Goal: Find specific fact

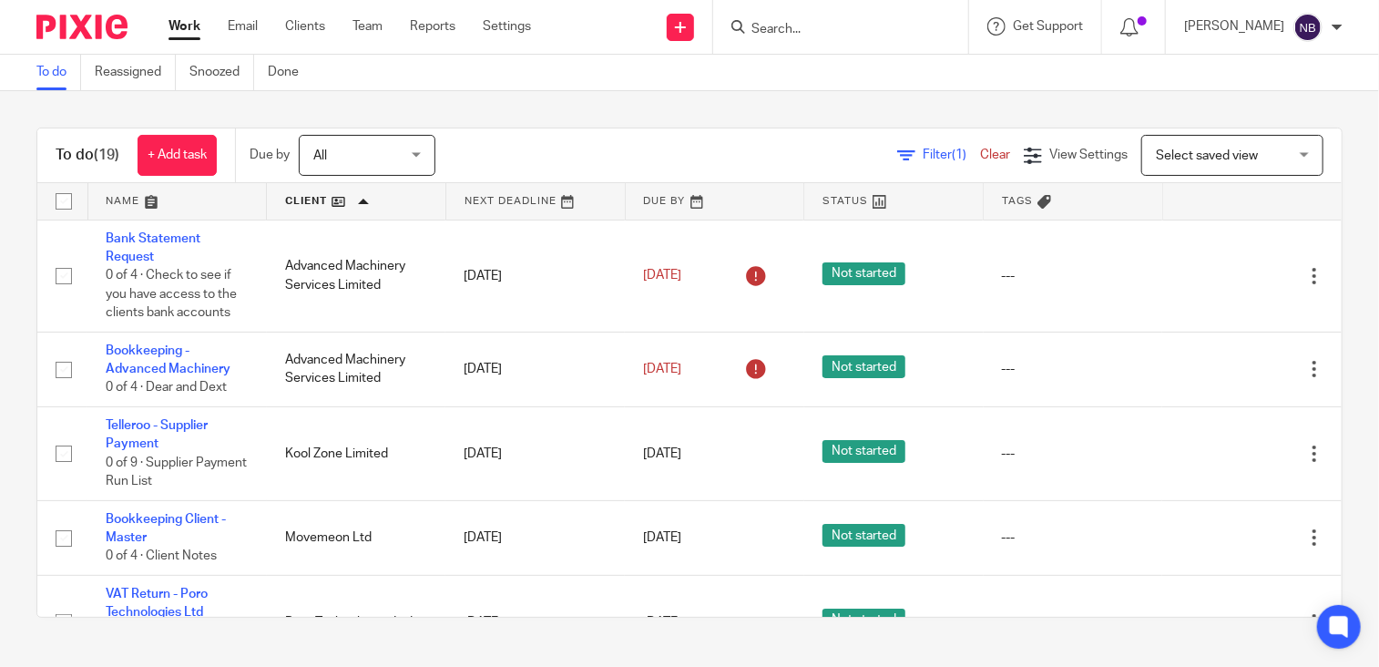
scroll to position [486, 0]
click at [914, 32] on input "Search" at bounding box center [832, 30] width 164 height 16
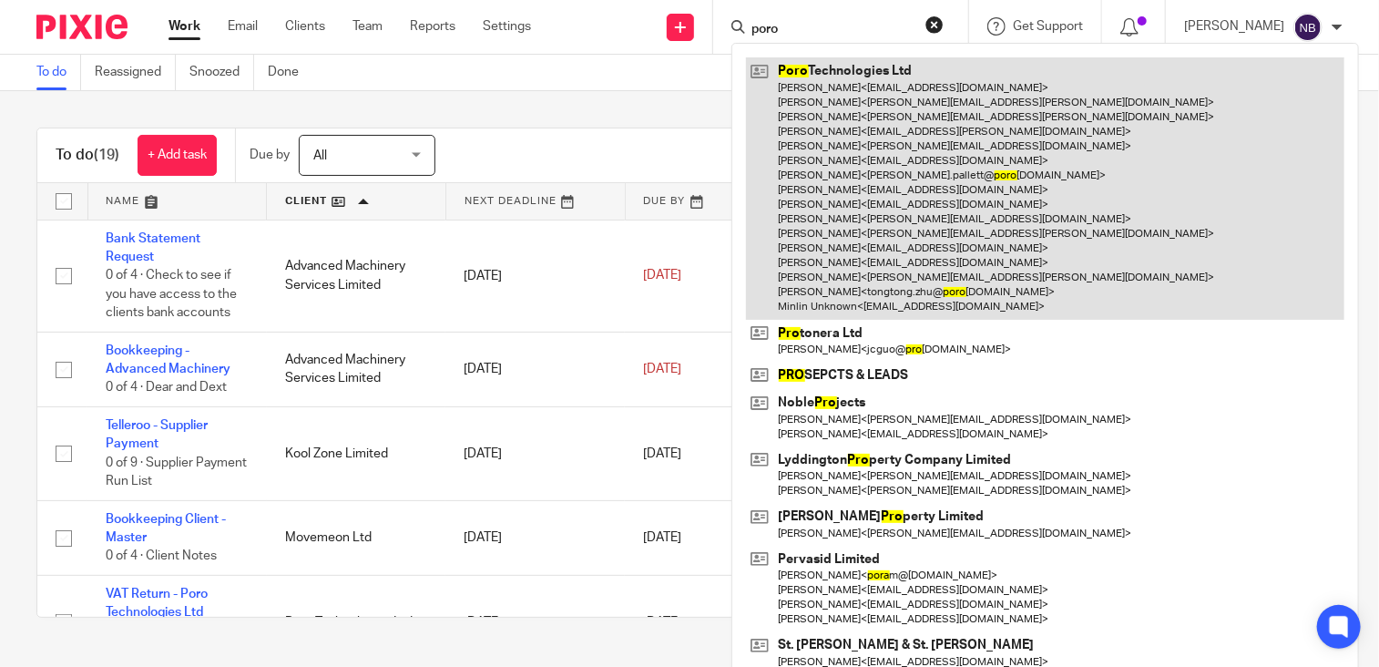
type input "poro"
click at [918, 116] on link at bounding box center [1045, 188] width 599 height 262
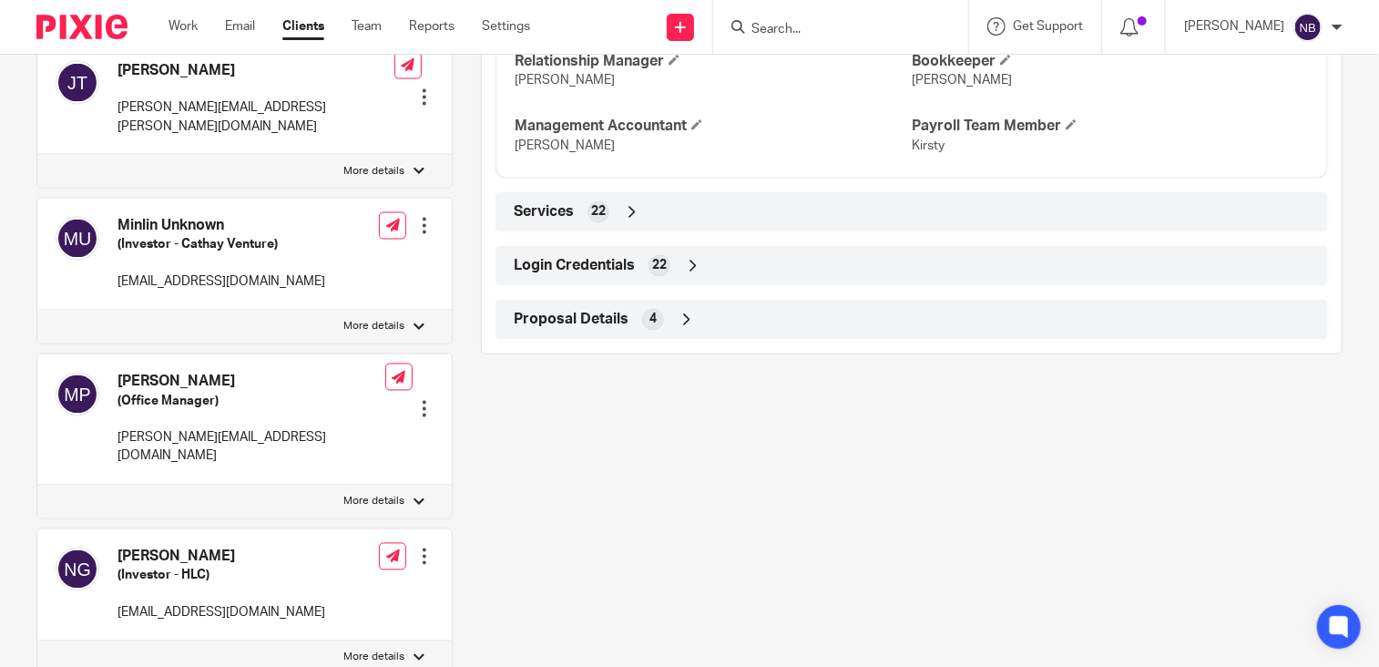
scroll to position [1531, 0]
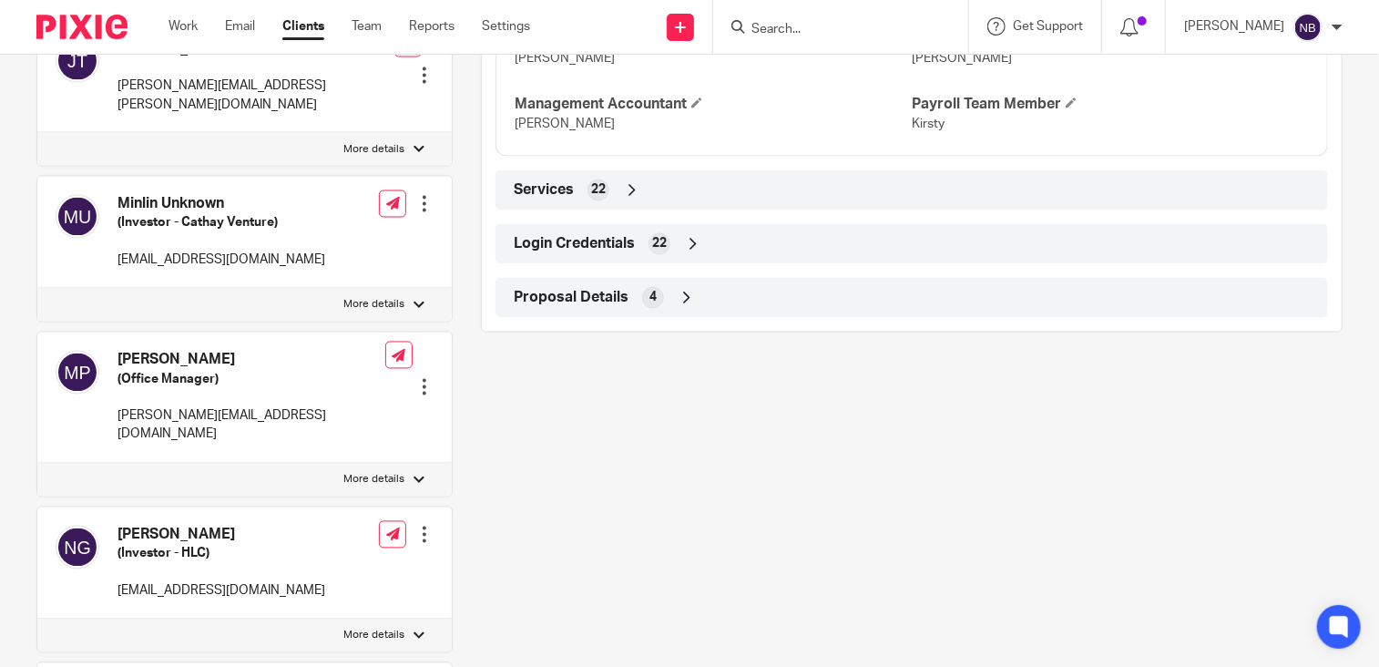
click at [692, 253] on icon at bounding box center [693, 244] width 18 height 18
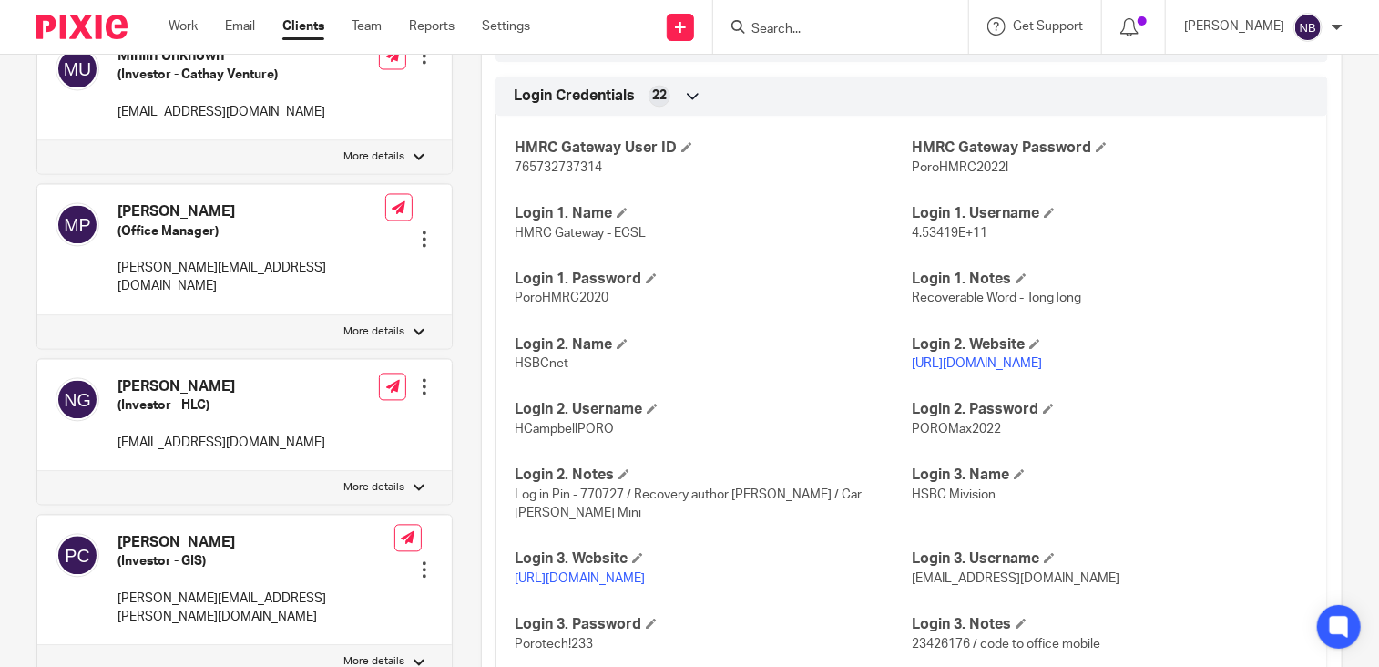
scroll to position [1684, 0]
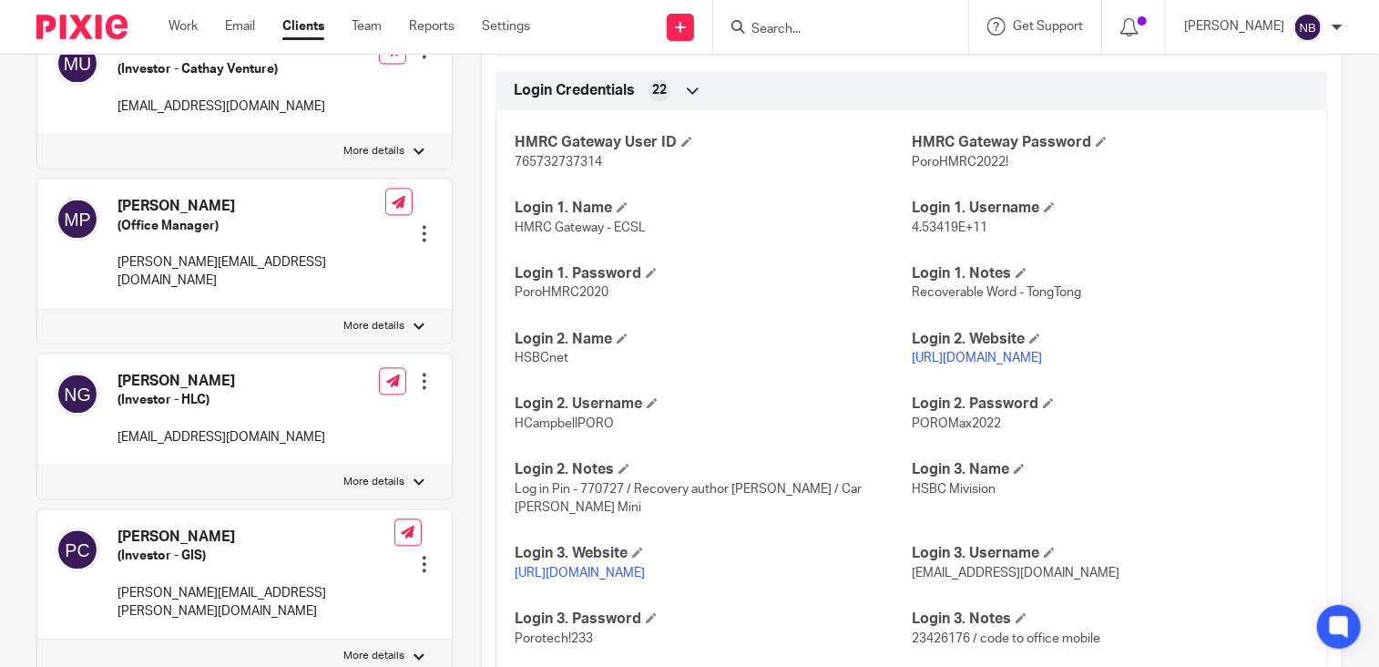
drag, startPoint x: 1068, startPoint y: 377, endPoint x: 905, endPoint y: 378, distance: 163.1
click at [912, 368] on p "https://www.hsbcnet.com/" at bounding box center [1110, 359] width 397 height 18
copy link "https://www.hsbcnet.com/"
drag, startPoint x: 605, startPoint y: 447, endPoint x: 507, endPoint y: 444, distance: 98.5
click at [507, 444] on div "HMRC Gateway User ID 765732737314 HMRC Gateway Password PoroHMRC2022! Login 1. …" at bounding box center [912, 482] width 833 height 771
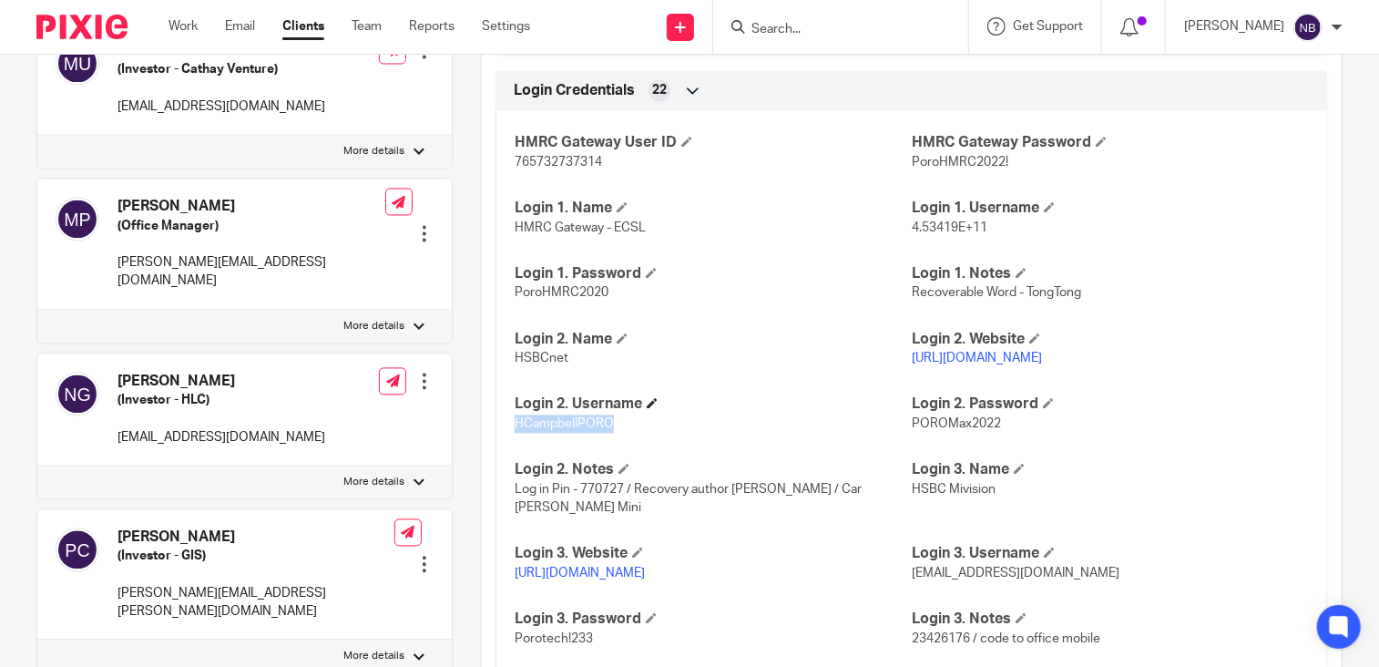
copy span "HCampbellPORO"
drag, startPoint x: 824, startPoint y: 592, endPoint x: 510, endPoint y: 601, distance: 313.6
click at [510, 601] on div "HMRC Gateway User ID 765732737314 HMRC Gateway Password PoroHMRC2022! Login 1. …" at bounding box center [912, 482] width 833 height 771
copy link "https://mivision.hsbc.co.uk/logon?ReturnUrl=%2F%3F"
click at [895, 558] on div "HMRC Gateway User ID 765732737314 HMRC Gateway Password PoroHMRC2022! Login 1. …" at bounding box center [912, 482] width 833 height 771
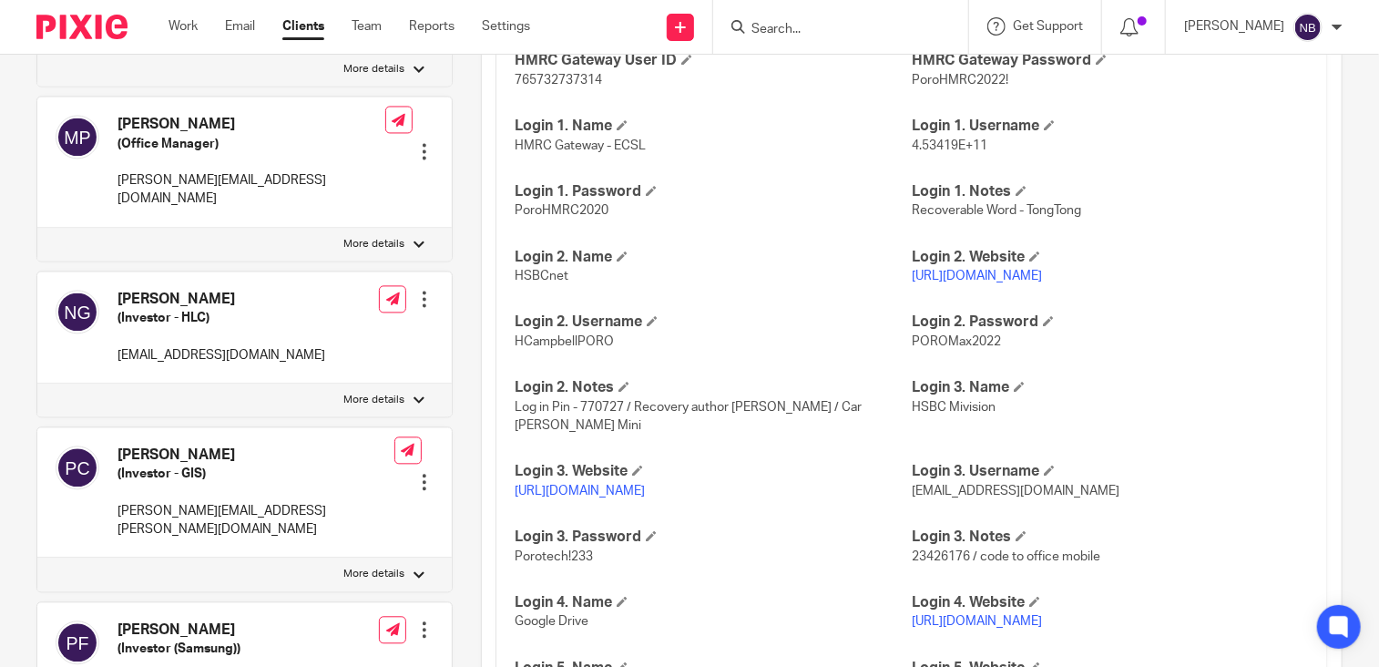
scroll to position [1775, 0]
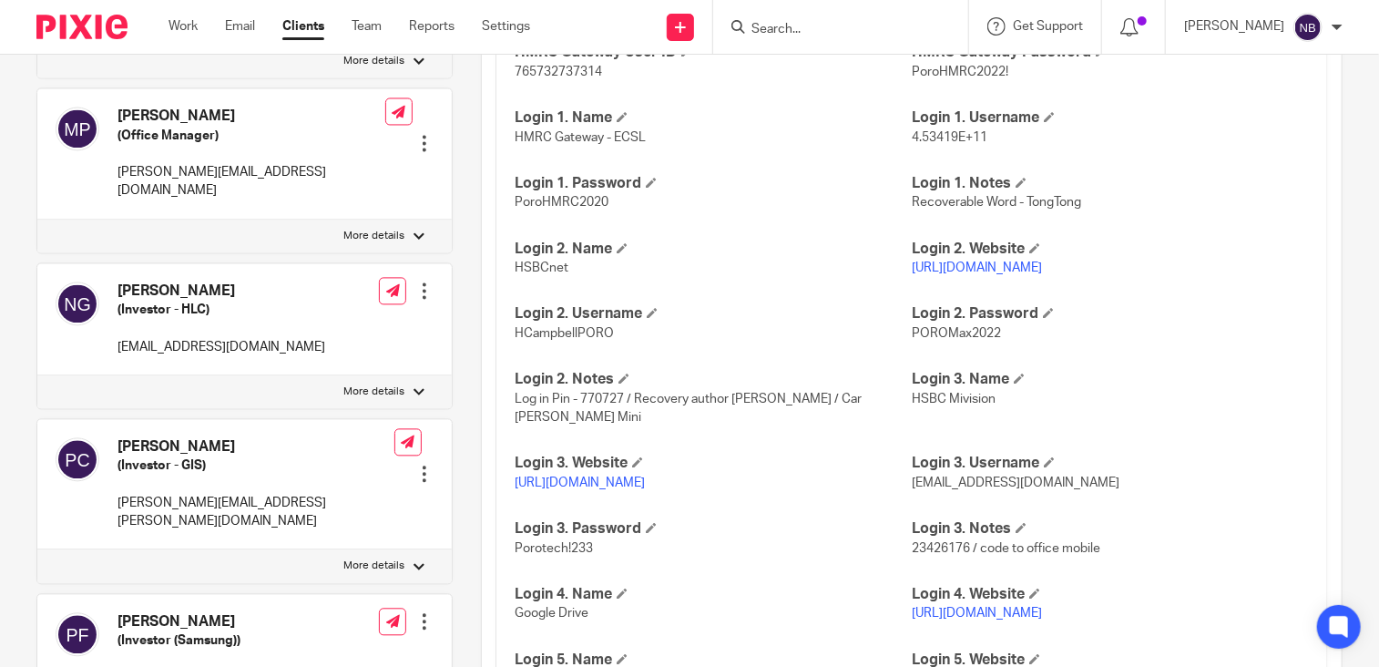
drag, startPoint x: 1104, startPoint y: 506, endPoint x: 905, endPoint y: 511, distance: 199.6
click at [905, 511] on div "HMRC Gateway User ID 765732737314 HMRC Gateway Password PoroHMRC2022! Login 1. …" at bounding box center [912, 391] width 833 height 771
copy span "kayleighh@maxaccountants.co.uk"
drag, startPoint x: 584, startPoint y: 566, endPoint x: 509, endPoint y: 568, distance: 74.7
click at [509, 568] on div "HMRC Gateway User ID 765732737314 HMRC Gateway Password PoroHMRC2022! Login 1. …" at bounding box center [912, 391] width 833 height 771
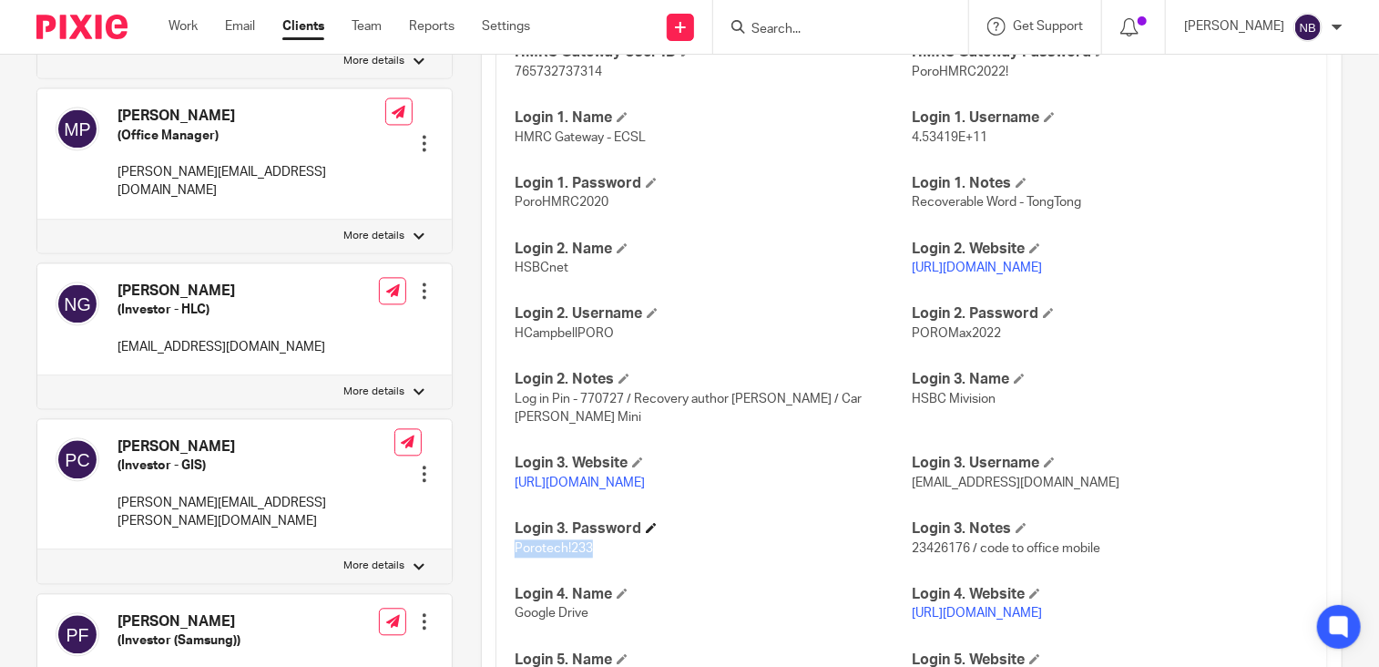
copy span "Porotech!233"
drag, startPoint x: 1101, startPoint y: 504, endPoint x: 906, endPoint y: 503, distance: 195.0
click at [912, 492] on p "kayleighh@maxaccountants.co.uk" at bounding box center [1110, 483] width 397 height 18
copy span "kayleighh@maxaccountants.co.uk"
drag, startPoint x: 587, startPoint y: 568, endPoint x: 511, endPoint y: 566, distance: 75.6
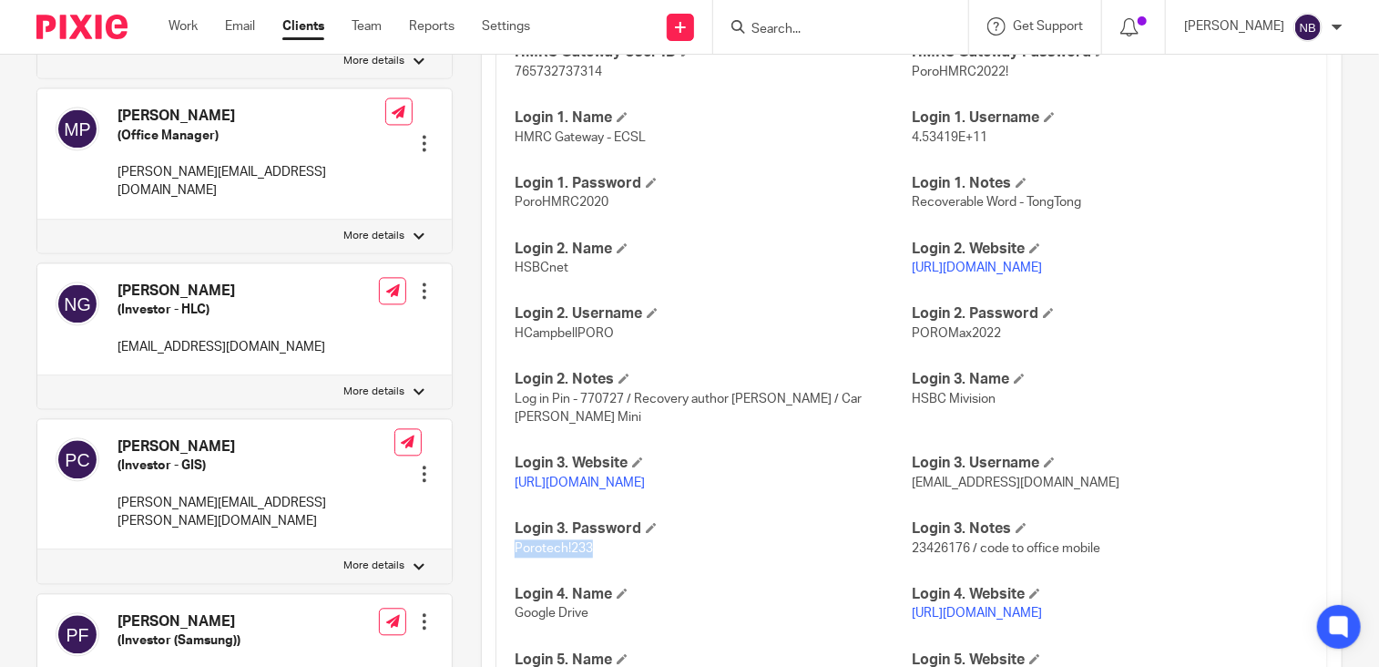
click at [515, 555] on span "Porotech!233" at bounding box center [554, 548] width 78 height 13
copy span "Porotech!233"
drag, startPoint x: 1098, startPoint y: 499, endPoint x: 904, endPoint y: 497, distance: 194.1
click at [912, 489] on span "kayleighh@maxaccountants.co.uk" at bounding box center [1016, 483] width 208 height 13
copy span "kayleighh@maxaccountants.co.uk"
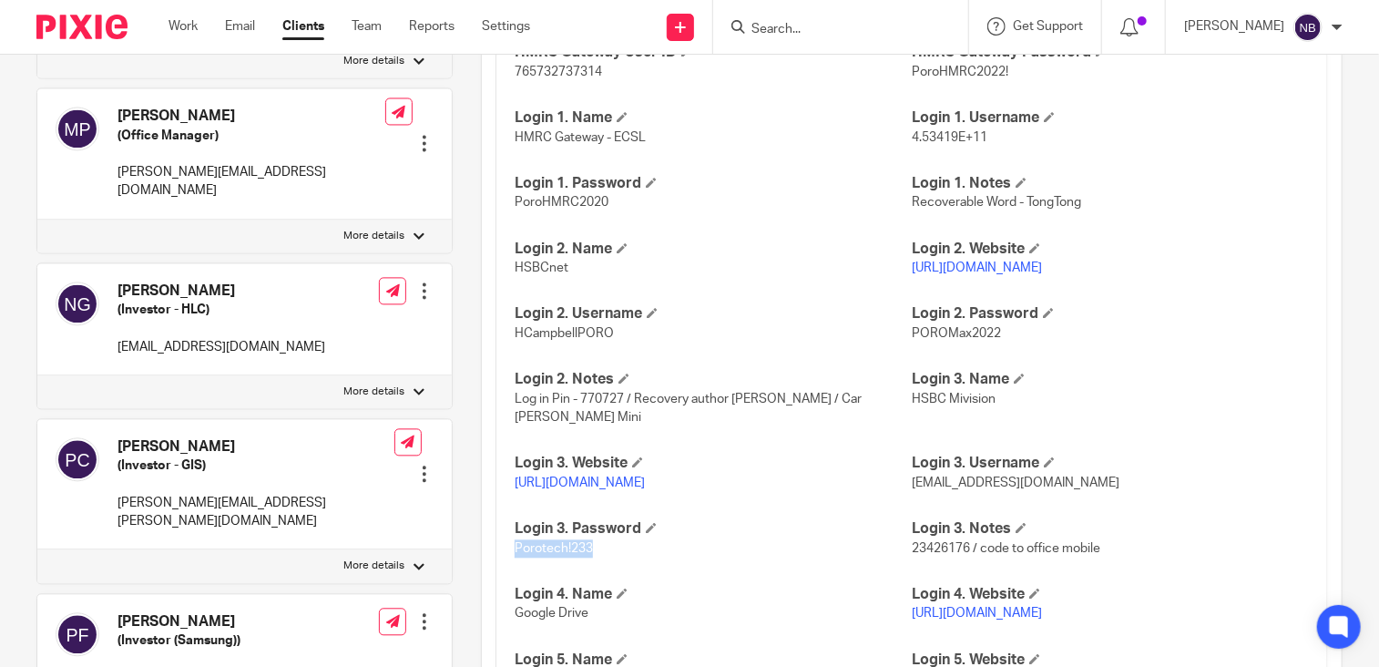
drag, startPoint x: 587, startPoint y: 569, endPoint x: 510, endPoint y: 565, distance: 76.6
click at [515, 555] on span "Porotech!233" at bounding box center [554, 548] width 78 height 13
copy span "Porotech!233"
